Goal: Transaction & Acquisition: Purchase product/service

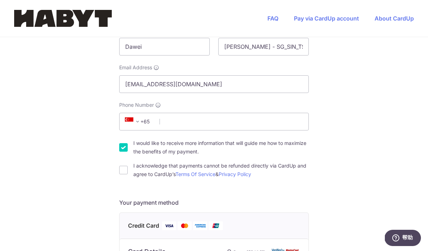
scroll to position [145, 0]
click at [270, 131] on input "Phone Number" at bounding box center [213, 122] width 189 height 18
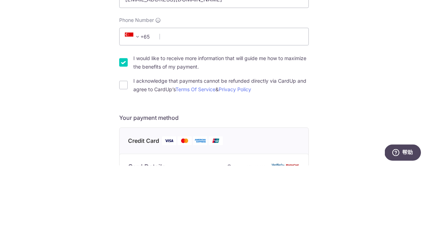
select select "65"
type input "80392246"
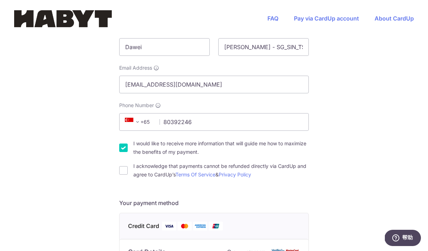
type input "085501"
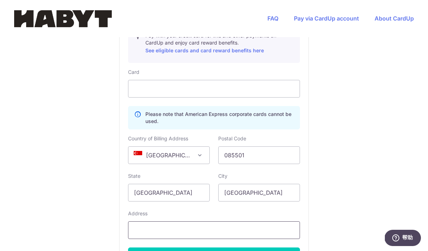
type input "[GEOGRAPHIC_DATA], 15-53"
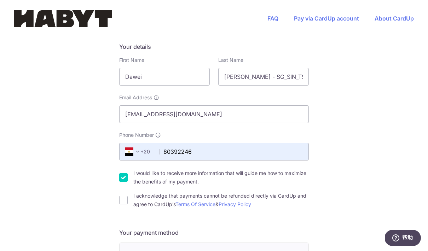
scroll to position [115, 0]
click at [135, 148] on span at bounding box center [137, 152] width 8 height 8
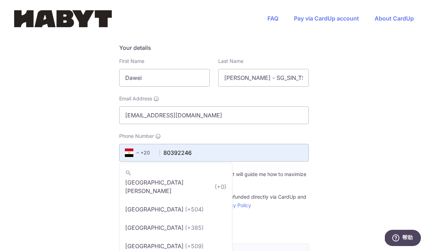
scroll to position [1787, 0]
click at [182, 166] on input "search" at bounding box center [175, 173] width 112 height 14
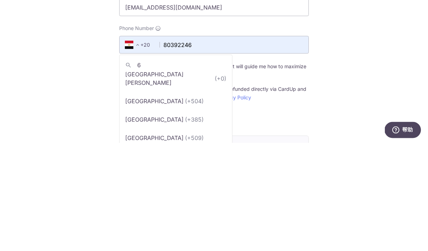
scroll to position [0, 0]
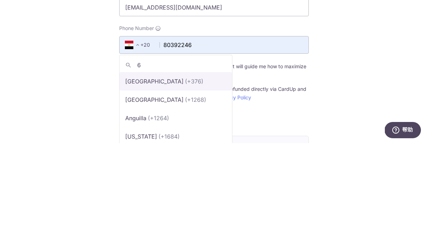
type input "65"
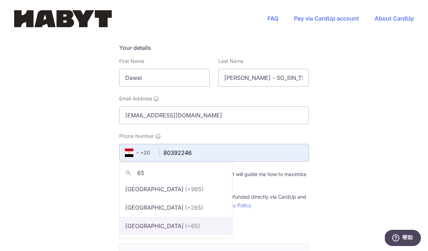
select select "199"
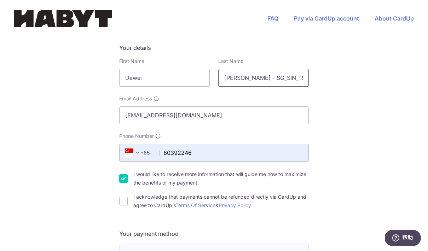
click at [293, 69] on input "[PERSON_NAME] - SG_SIN_TS-2_56-06_01" at bounding box center [263, 78] width 90 height 18
click at [236, 69] on input "[PERSON_NAME] - SG_SIN_TS-2_56-06_01" at bounding box center [263, 78] width 90 height 18
click at [237, 69] on input "[PERSON_NAME] - SG_SIN_TS-2_56-06_01" at bounding box center [263, 78] width 90 height 18
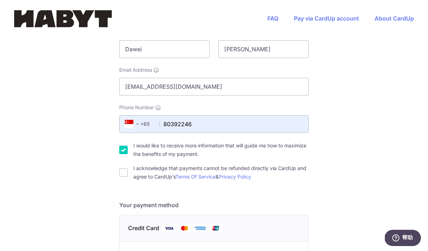
scroll to position [145, 0]
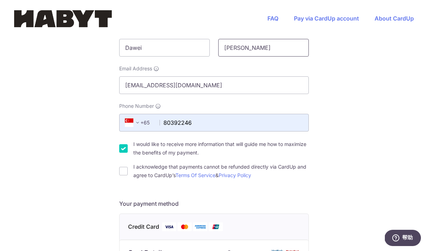
type input "[PERSON_NAME]"
click at [124, 167] on input "I acknowledge that payments cannot be refunded directly via CardUp and agree to…" at bounding box center [123, 171] width 8 height 8
checkbox input "true"
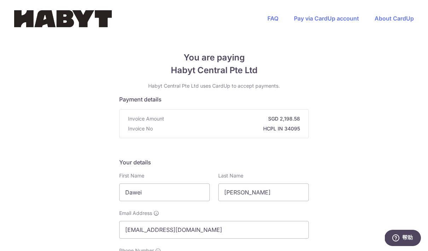
scroll to position [0, 0]
click at [280, 115] on strong "SGD 2,198.58" at bounding box center [233, 118] width 133 height 7
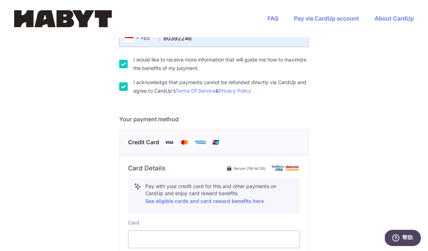
scroll to position [224, 0]
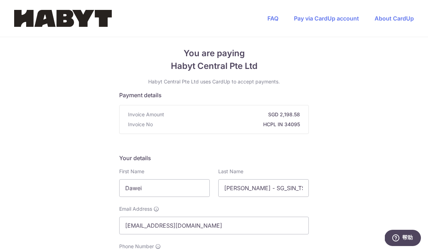
scroll to position [2, 0]
